Goal: Transaction & Acquisition: Purchase product/service

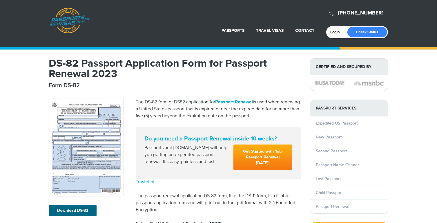
click at [75, 138] on img at bounding box center [86, 147] width 74 height 97
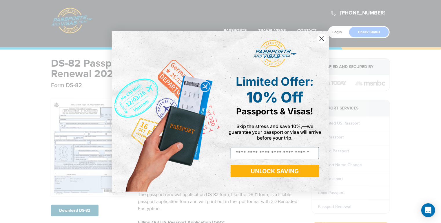
click at [322, 39] on icon "Close dialog" at bounding box center [322, 39] width 4 height 4
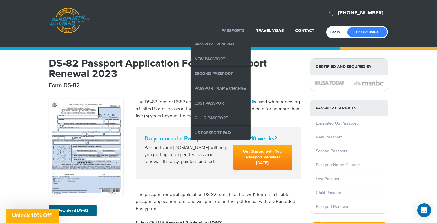
click at [242, 30] on link "Passports" at bounding box center [233, 30] width 23 height 5
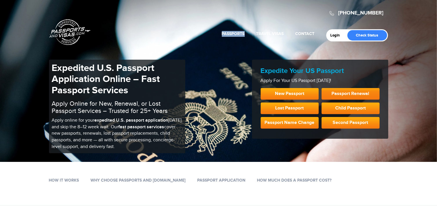
click at [341, 94] on link "Passport Renewal" at bounding box center [351, 94] width 58 height 12
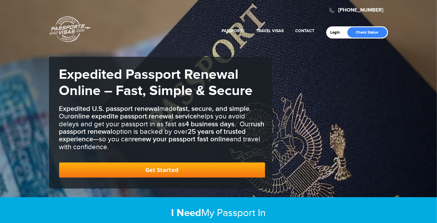
scroll to position [3, 0]
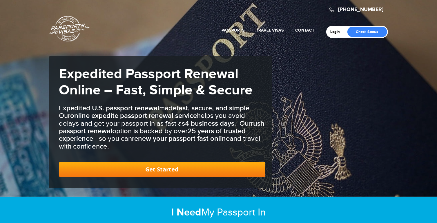
click at [161, 166] on link "Get Started" at bounding box center [162, 169] width 206 height 15
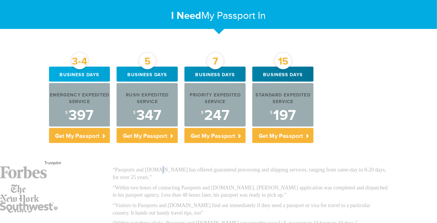
click at [161, 166] on p "“Passports and Visas.com has offered guaranteed processing and shipping service…" at bounding box center [250, 173] width 275 height 15
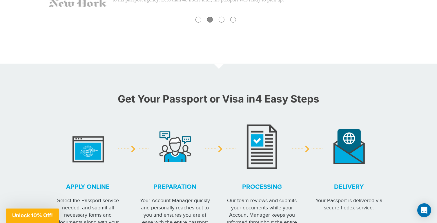
scroll to position [568, 0]
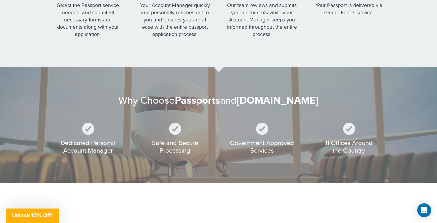
scroll to position [3, 0]
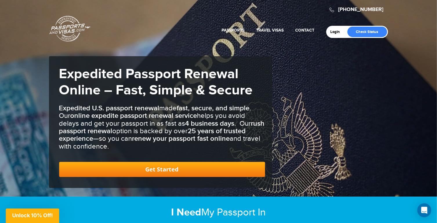
click at [157, 170] on link "Get Started" at bounding box center [162, 169] width 206 height 15
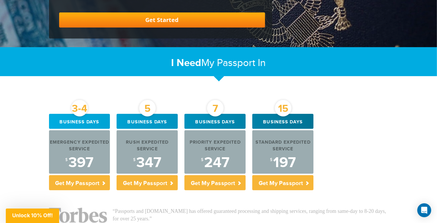
scroll to position [157, 0]
